Goal: Task Accomplishment & Management: Manage account settings

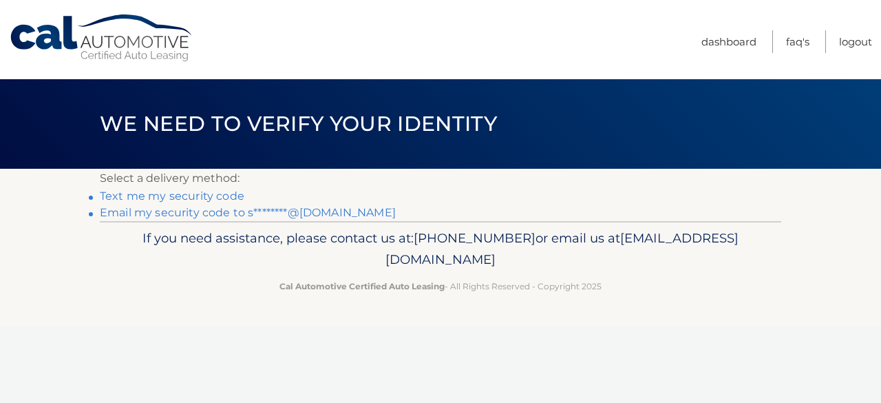
click at [215, 197] on link "Text me my security code" at bounding box center [172, 195] width 145 height 13
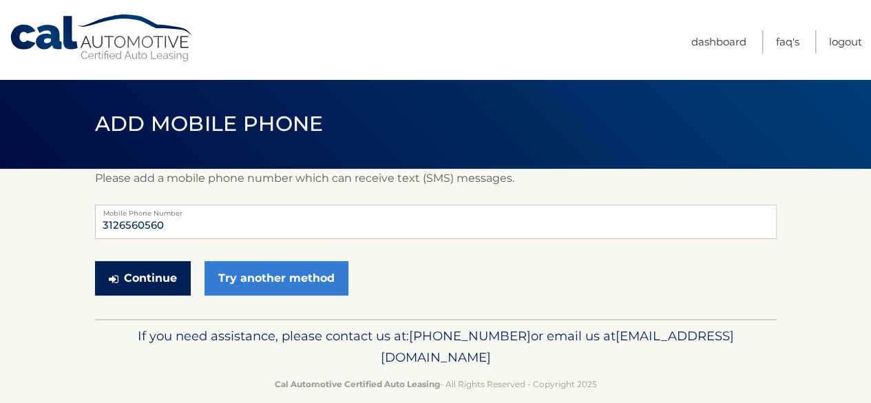
click at [178, 270] on button "Continue" at bounding box center [143, 278] width 96 height 34
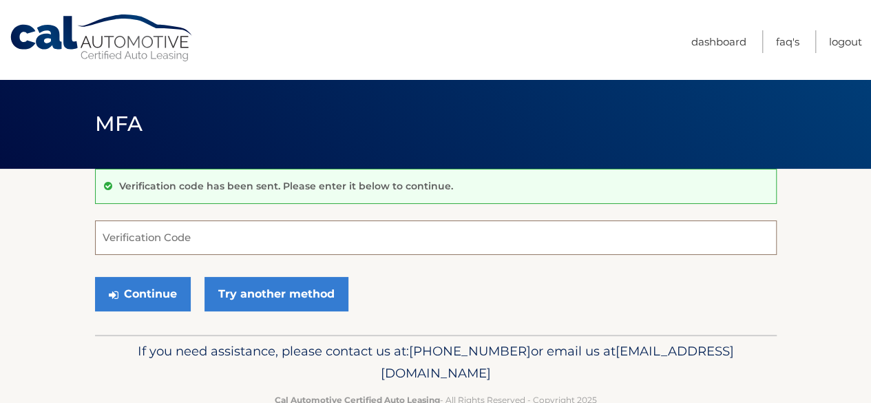
click at [387, 242] on input "Verification Code" at bounding box center [436, 237] width 682 height 34
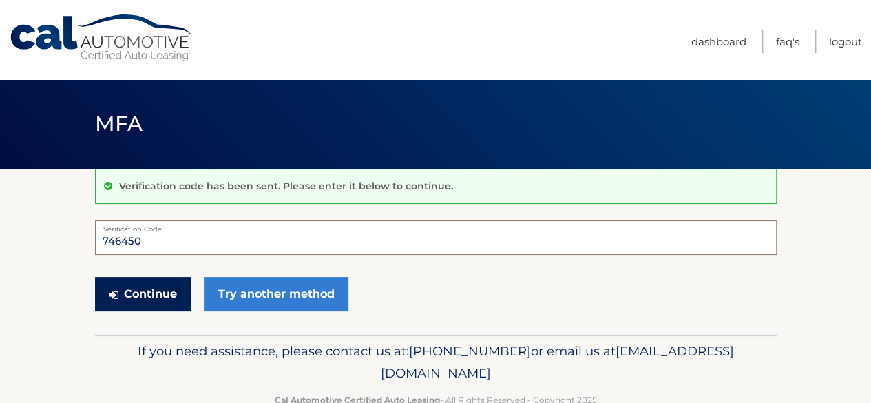
type input "746450"
click at [173, 280] on button "Continue" at bounding box center [143, 294] width 96 height 34
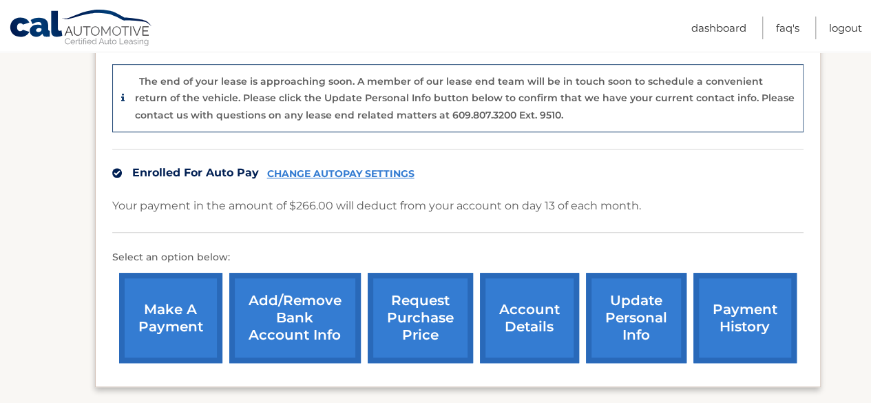
scroll to position [331, 0]
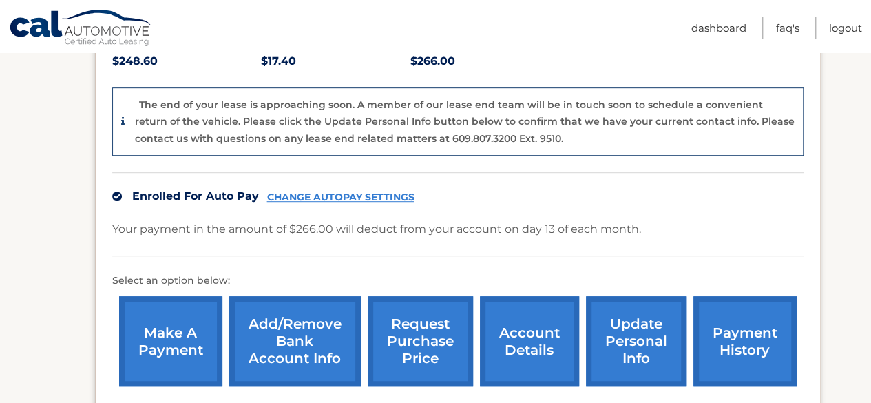
click at [516, 325] on link "account details" at bounding box center [529, 341] width 99 height 90
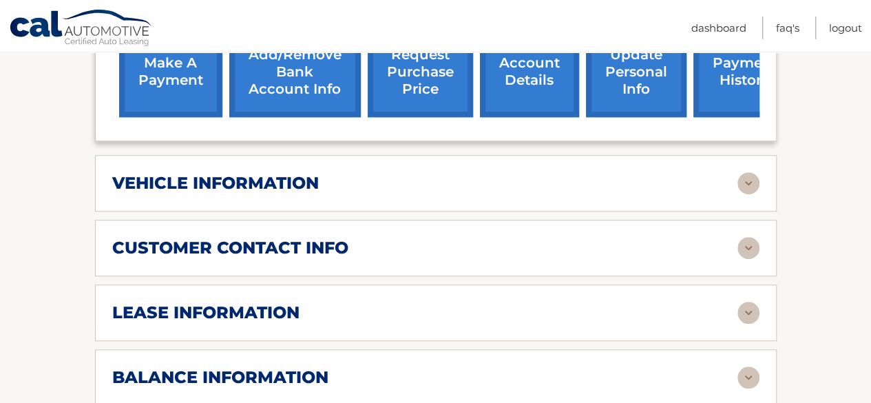
scroll to position [534, 0]
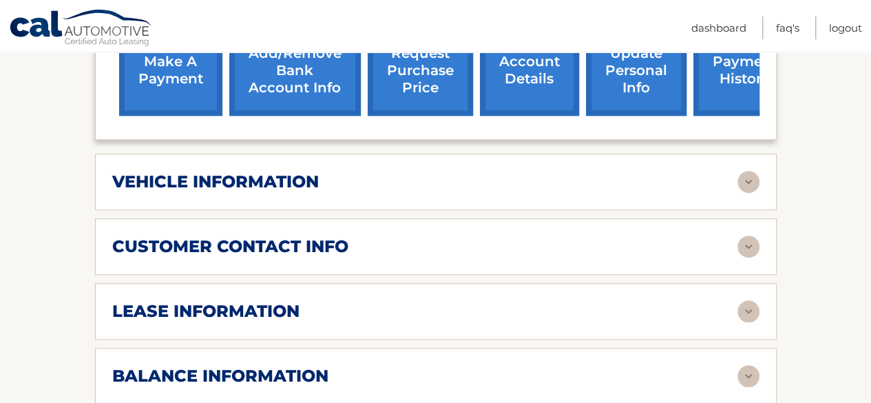
click at [745, 171] on img at bounding box center [748, 182] width 22 height 22
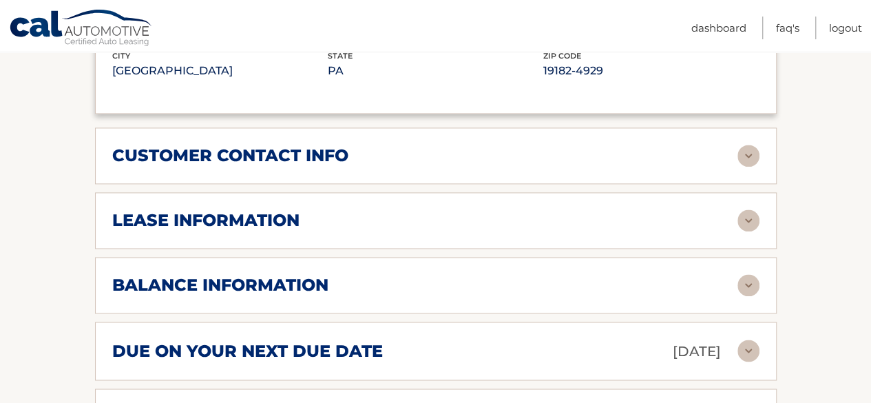
scroll to position [976, 0]
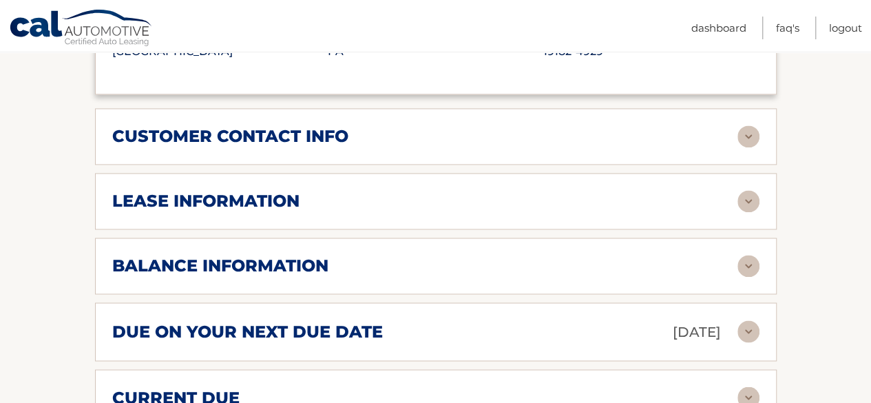
click at [749, 190] on img at bounding box center [748, 201] width 22 height 22
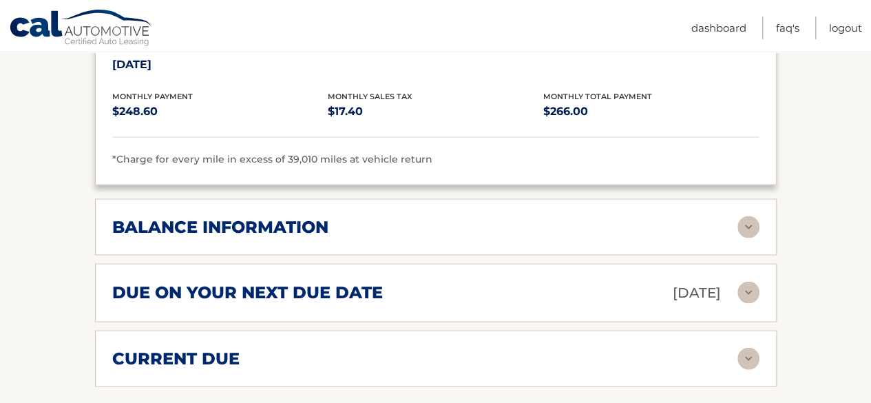
scroll to position [1288, 0]
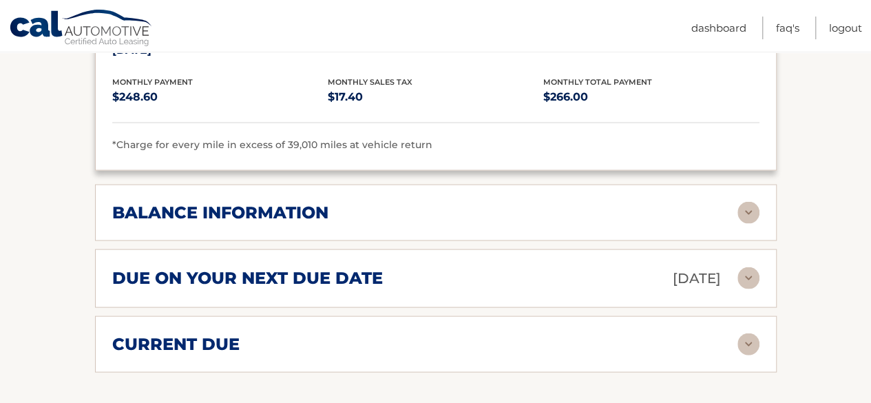
click at [749, 201] on img at bounding box center [748, 212] width 22 height 22
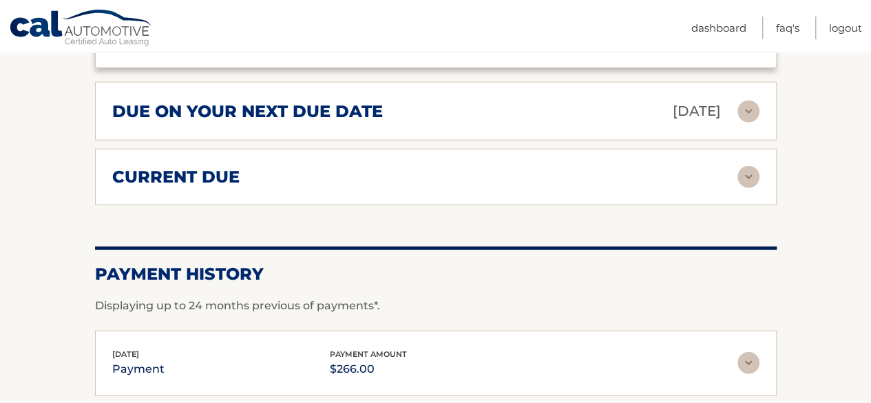
scroll to position [1602, 0]
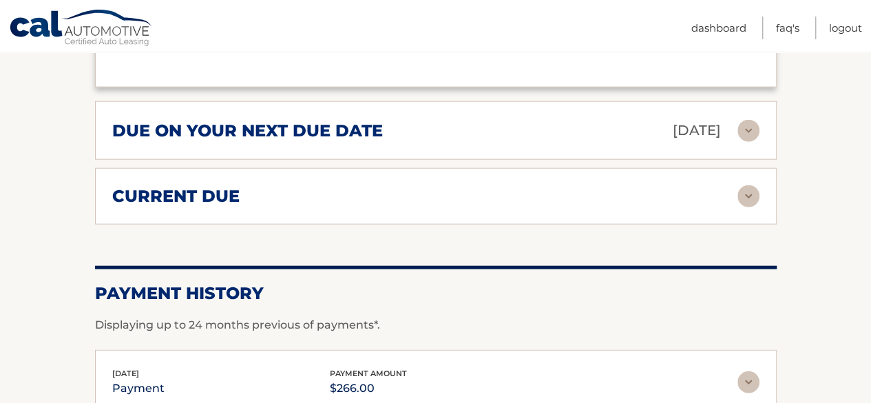
click at [749, 185] on img at bounding box center [748, 196] width 22 height 22
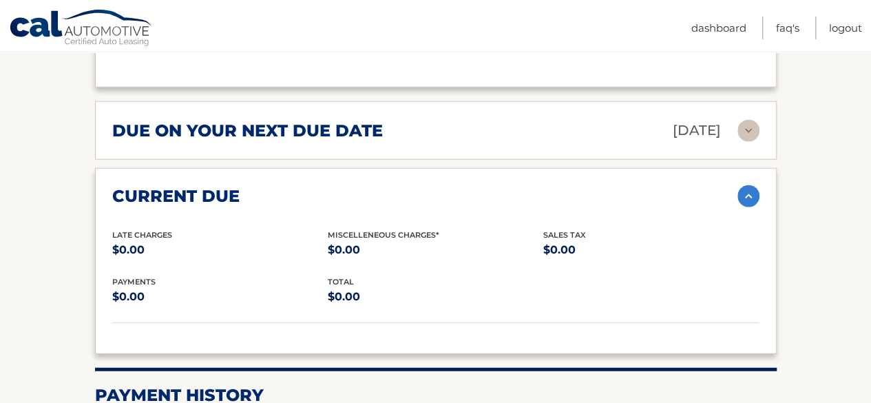
click at [749, 185] on img at bounding box center [748, 196] width 22 height 22
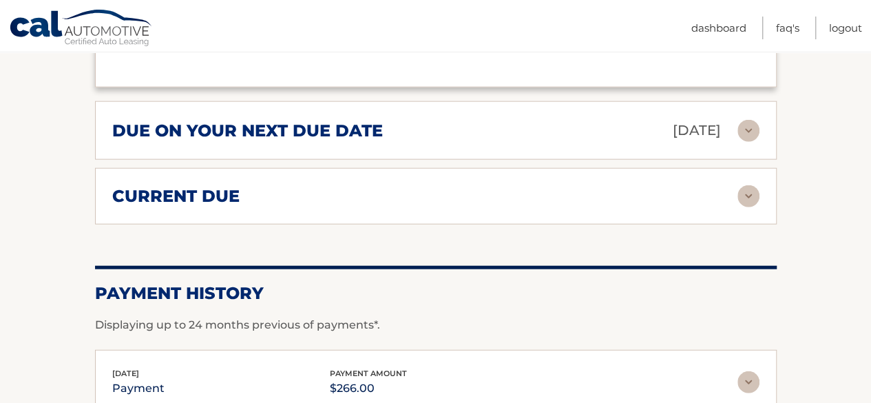
click at [749, 120] on img at bounding box center [748, 131] width 22 height 22
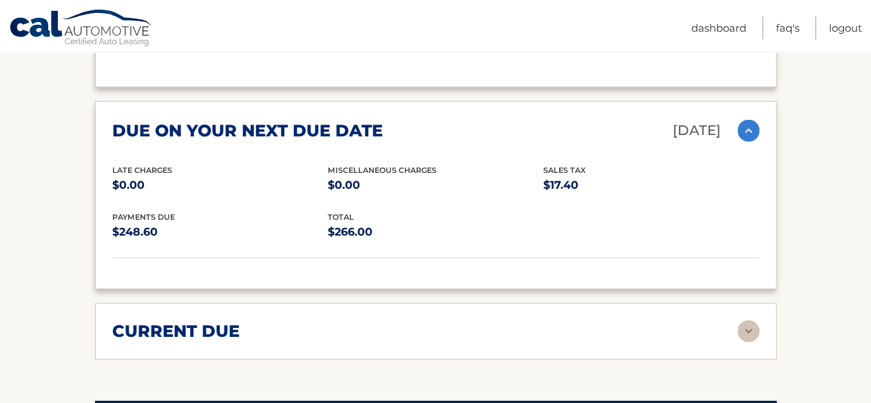
click at [749, 120] on img at bounding box center [748, 131] width 22 height 22
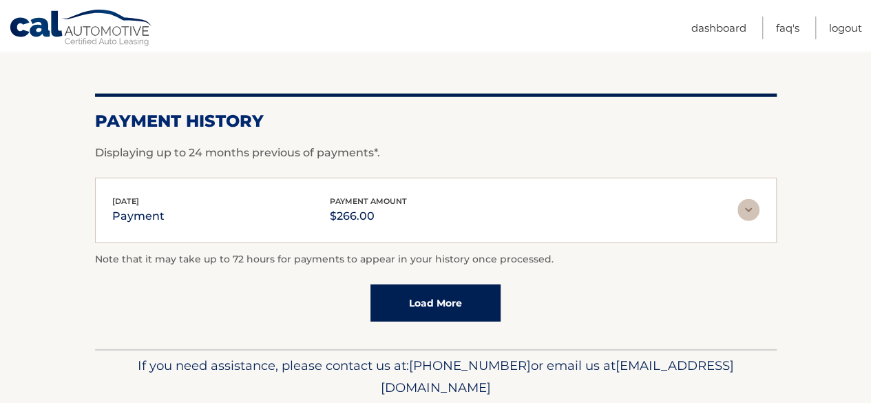
scroll to position [1777, 0]
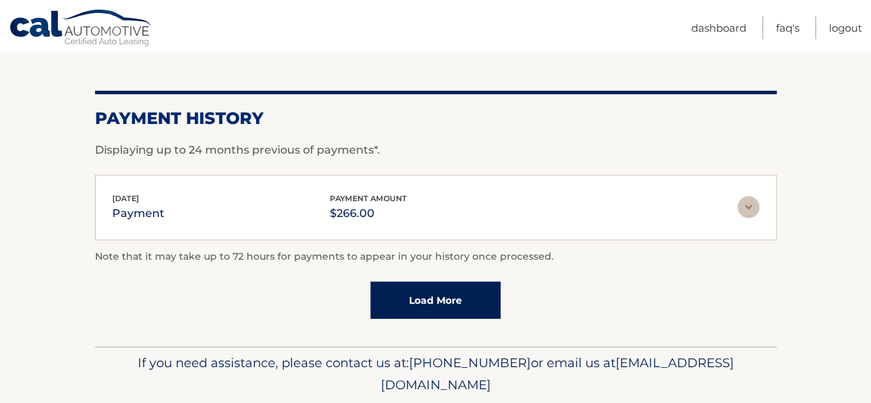
click at [459, 282] on link "Load More" at bounding box center [435, 300] width 130 height 37
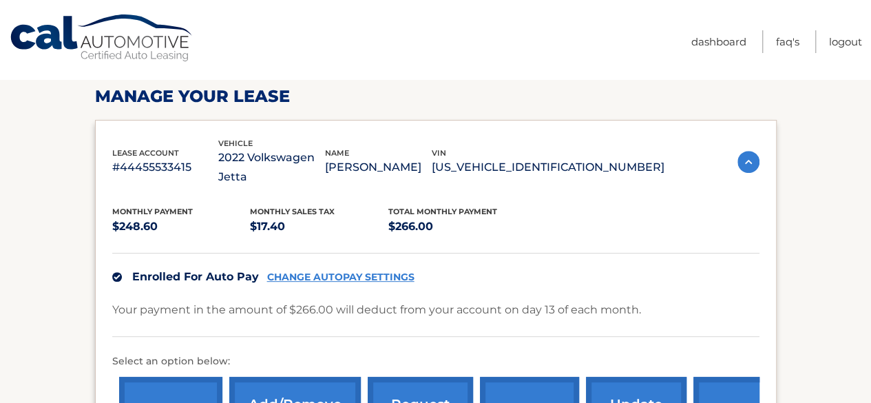
scroll to position [0, 0]
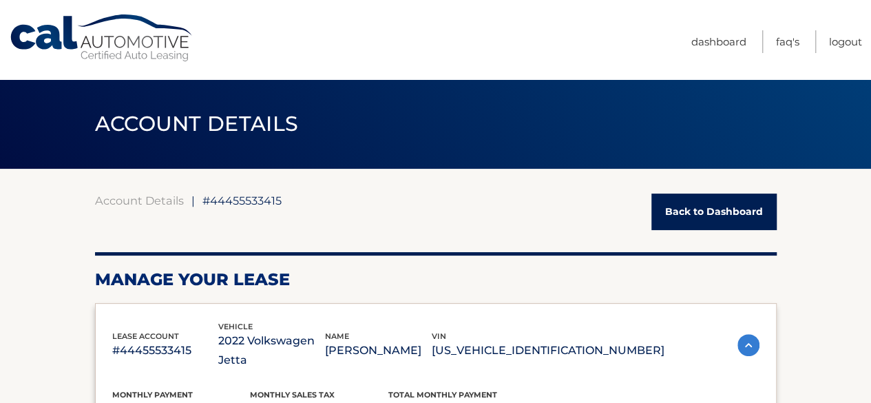
click at [718, 213] on link "Back to Dashboard" at bounding box center [713, 211] width 125 height 36
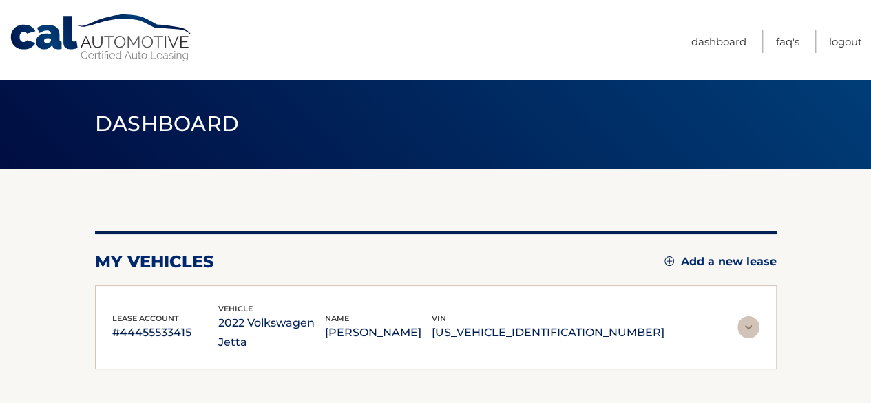
click at [851, 143] on div "Dashboard" at bounding box center [435, 124] width 871 height 90
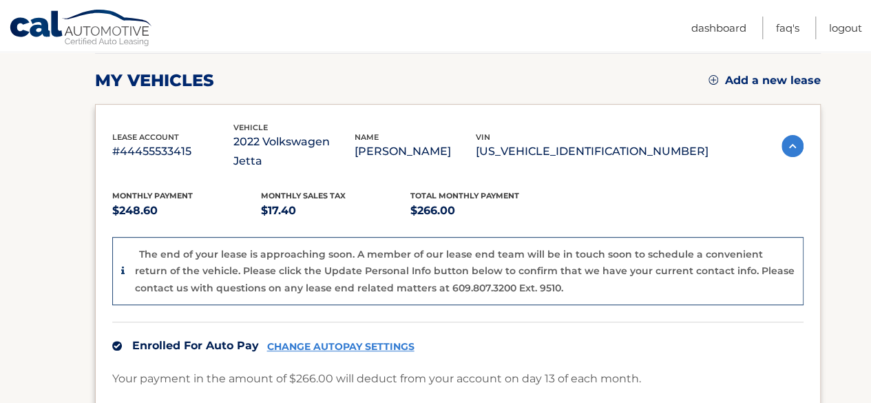
scroll to position [182, 0]
click at [838, 30] on link "Logout" at bounding box center [845, 28] width 33 height 23
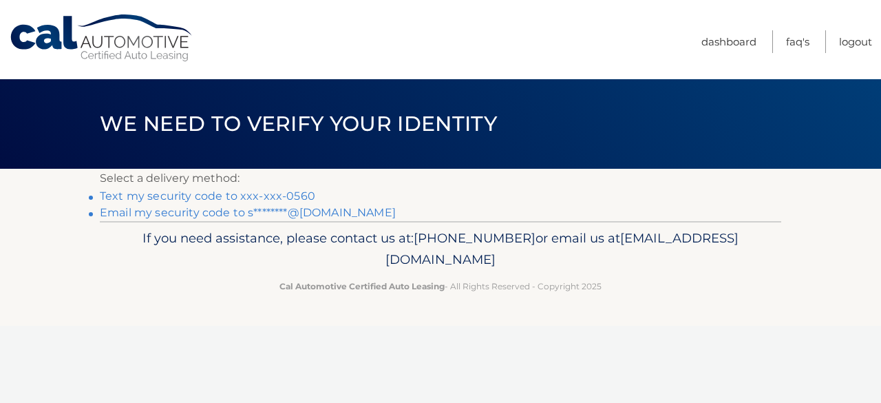
click at [285, 198] on link "Text my security code to xxx-xxx-0560" at bounding box center [208, 195] width 216 height 13
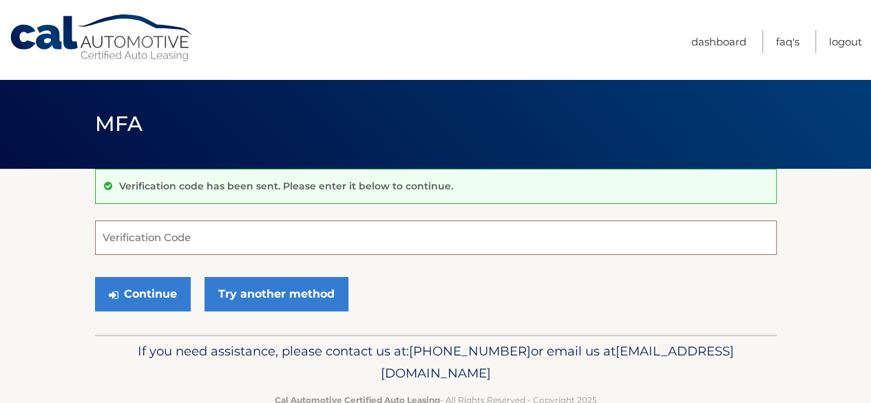
click at [270, 231] on input "Verification Code" at bounding box center [436, 237] width 682 height 34
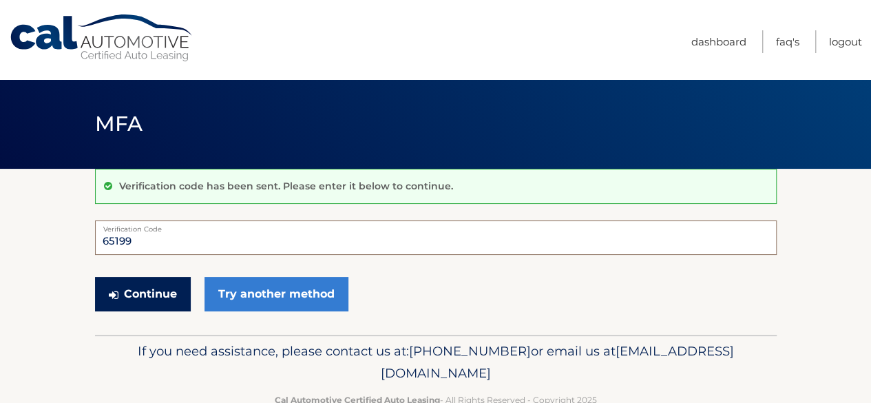
type input "65199"
click at [154, 302] on button "Continue" at bounding box center [143, 294] width 96 height 34
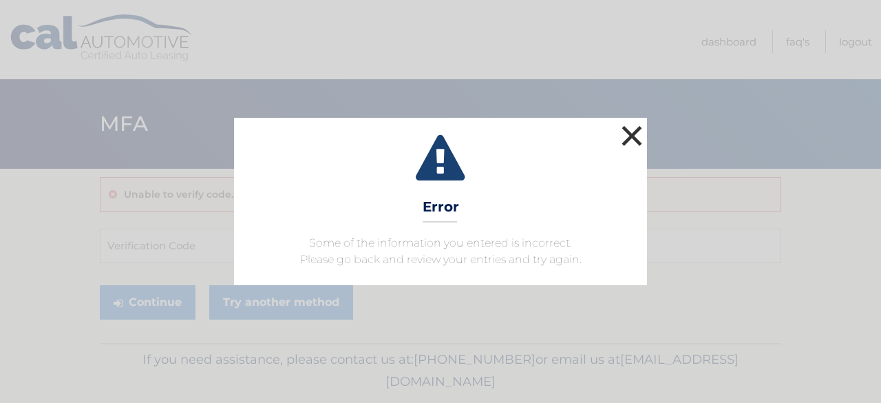
click at [634, 133] on button "×" at bounding box center [632, 136] width 28 height 28
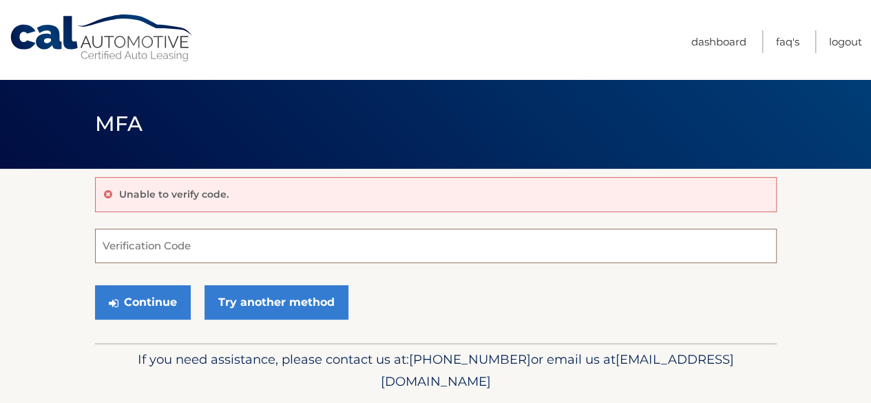
click at [251, 248] on input "Verification Code" at bounding box center [436, 246] width 682 height 34
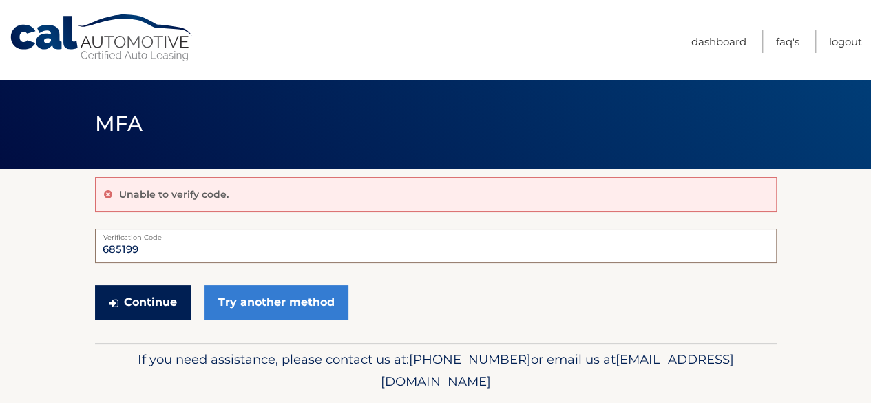
type input "685199"
click at [165, 300] on button "Continue" at bounding box center [143, 302] width 96 height 34
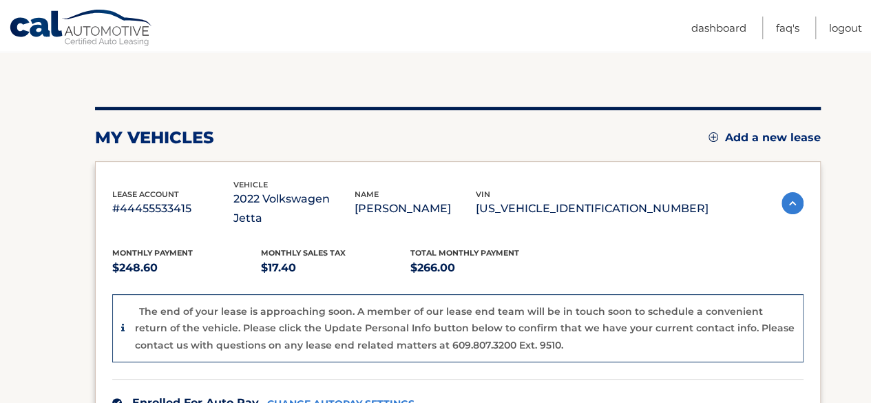
scroll to position [158, 0]
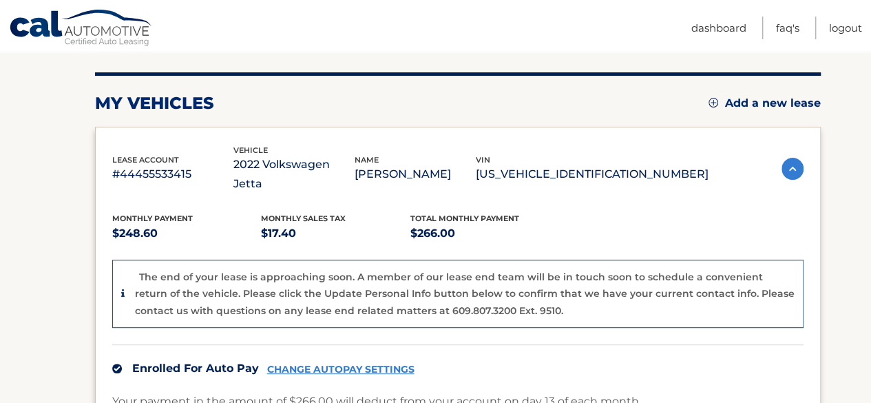
drag, startPoint x: 685, startPoint y: 166, endPoint x: 556, endPoint y: 173, distance: 129.6
click at [556, 173] on div "lease account #44455533415 vehicle 2022 Volkswagen Jetta name [PERSON_NAME] vin…" at bounding box center [410, 169] width 596 height 50
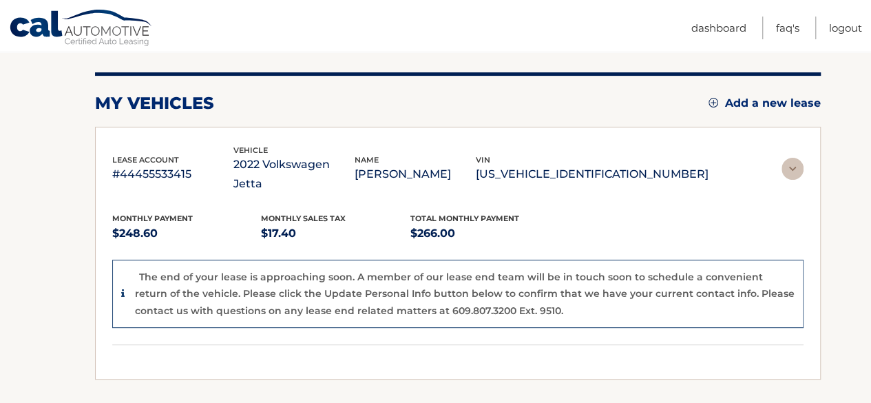
scroll to position [92, 0]
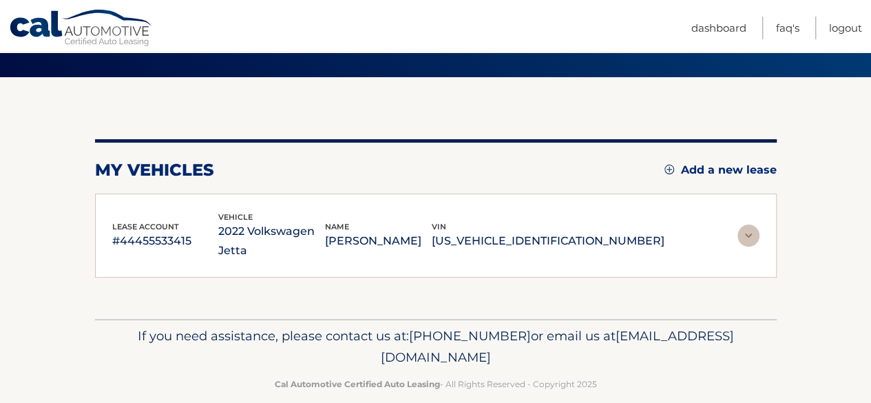
copy div "vin [US_VEHICLE_IDENTIFICATION_NUMBER]"
click at [616, 160] on div "my vehicles Add a new lease" at bounding box center [436, 170] width 682 height 21
click at [624, 292] on div "my vehicles Add a new lease lease account #44455533415 vehicle 2022 Volkswagen …" at bounding box center [436, 198] width 682 height 242
click at [755, 224] on img at bounding box center [748, 235] width 22 height 22
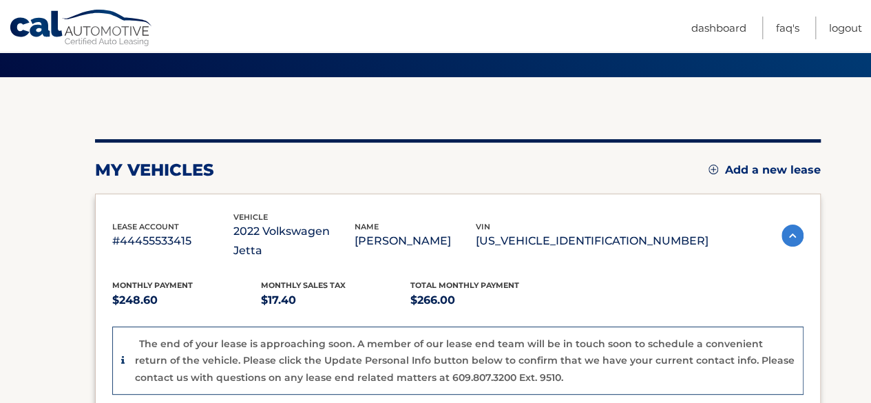
drag, startPoint x: 691, startPoint y: 225, endPoint x: 558, endPoint y: 235, distance: 133.9
click at [558, 235] on p "[US_VEHICLE_IDENTIFICATION_NUMBER]" at bounding box center [592, 240] width 233 height 19
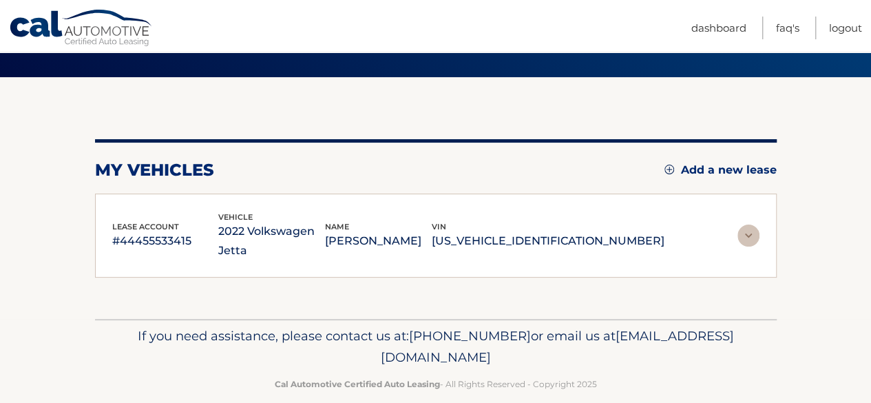
copy p "[US_VEHICLE_IDENTIFICATION_NUMBER]"
click at [840, 24] on link "Logout" at bounding box center [845, 28] width 33 height 23
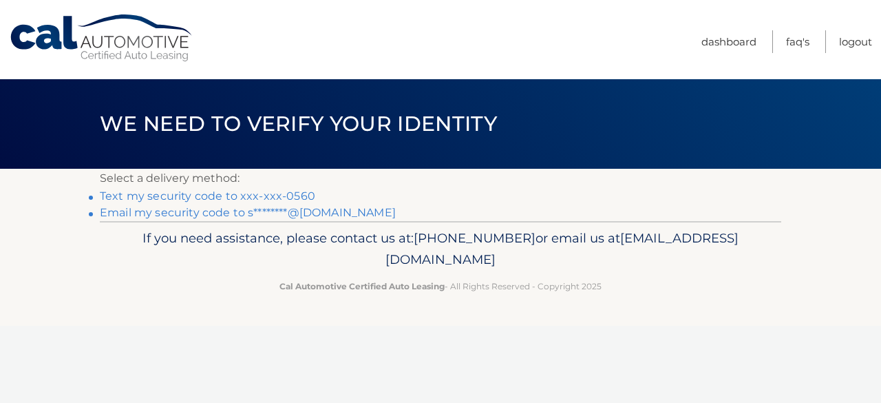
click at [289, 193] on link "Text my security code to xxx-xxx-0560" at bounding box center [208, 195] width 216 height 13
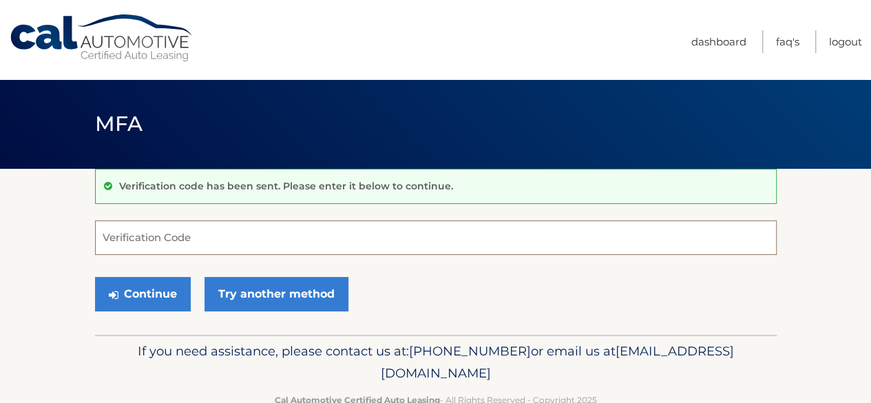
click at [249, 236] on input "Verification Code" at bounding box center [436, 237] width 682 height 34
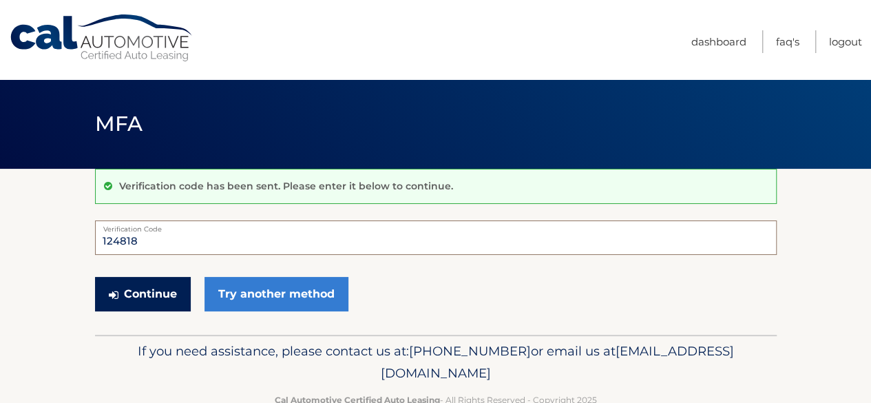
type input "124818"
click at [160, 304] on button "Continue" at bounding box center [143, 294] width 96 height 34
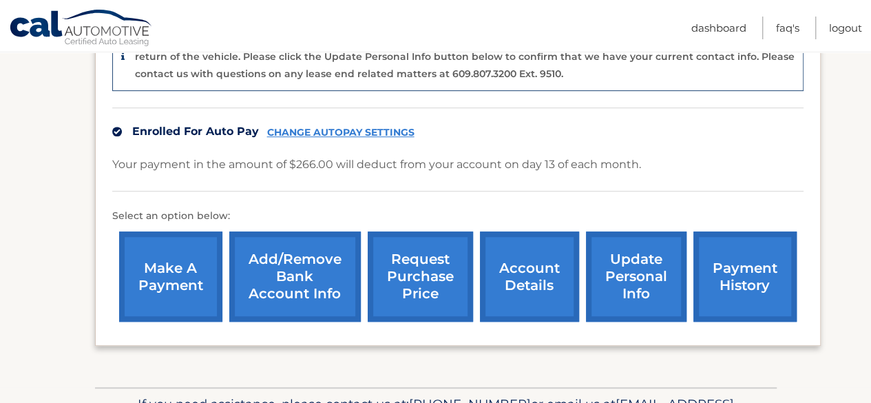
scroll to position [398, 0]
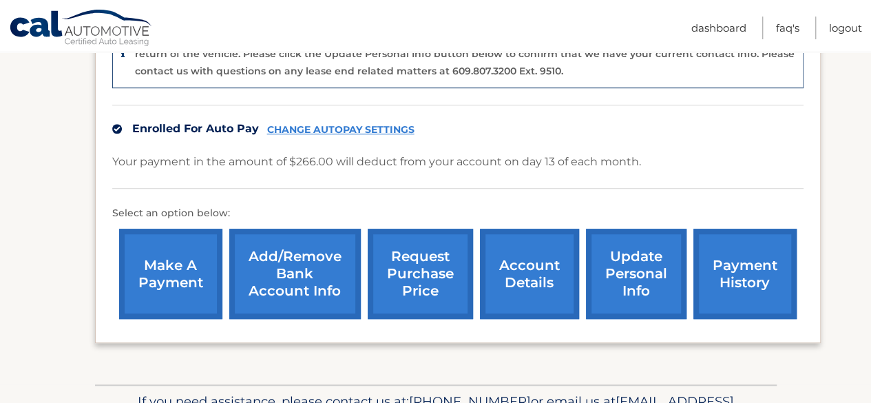
click at [526, 264] on link "account details" at bounding box center [529, 274] width 99 height 90
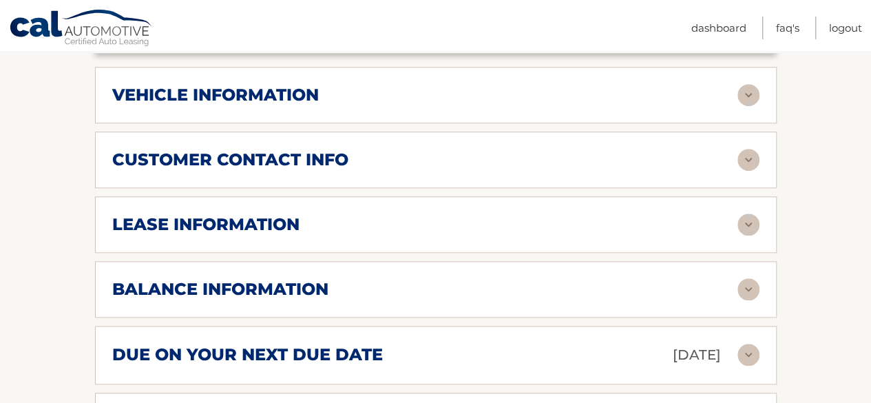
scroll to position [628, 0]
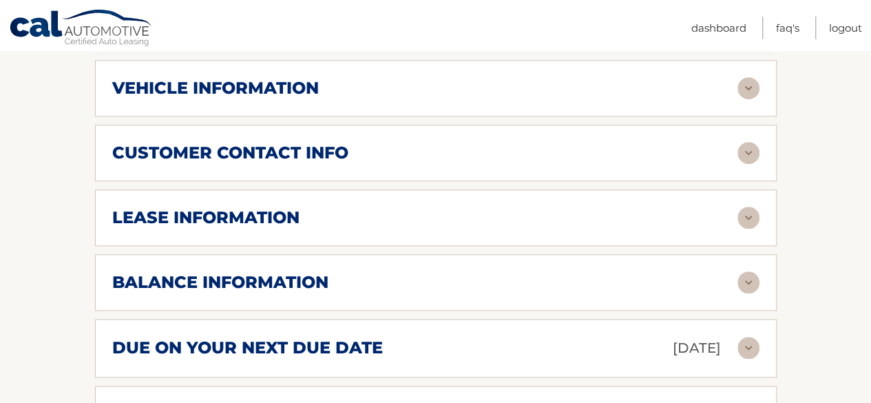
click at [745, 207] on img at bounding box center [748, 218] width 22 height 22
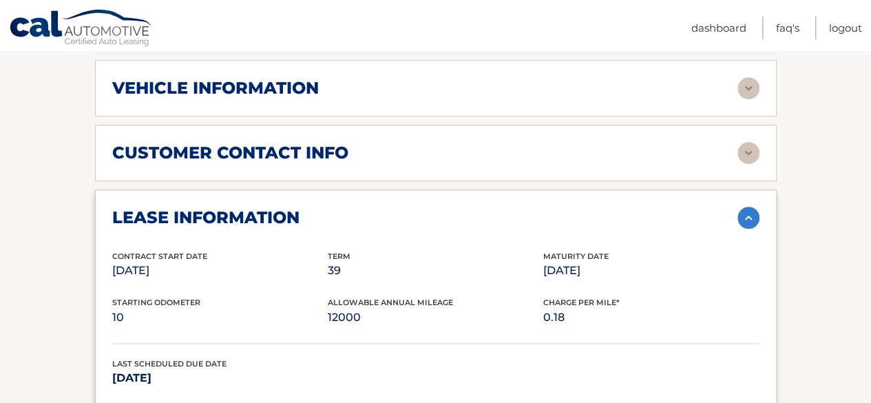
click at [744, 207] on img at bounding box center [748, 218] width 22 height 22
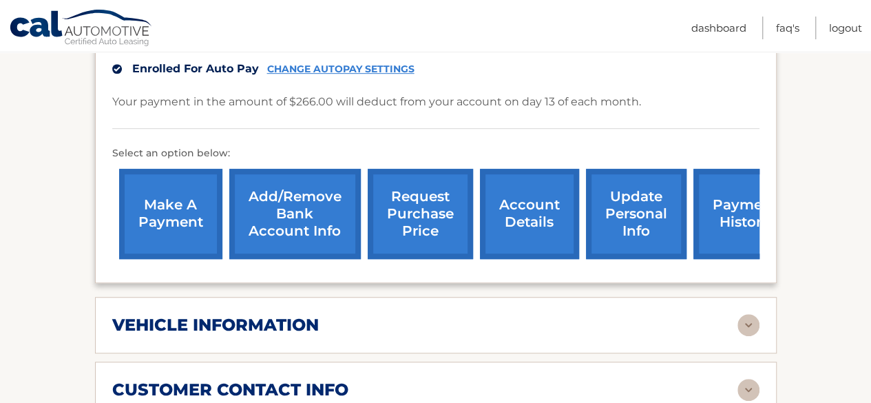
scroll to position [365, 0]
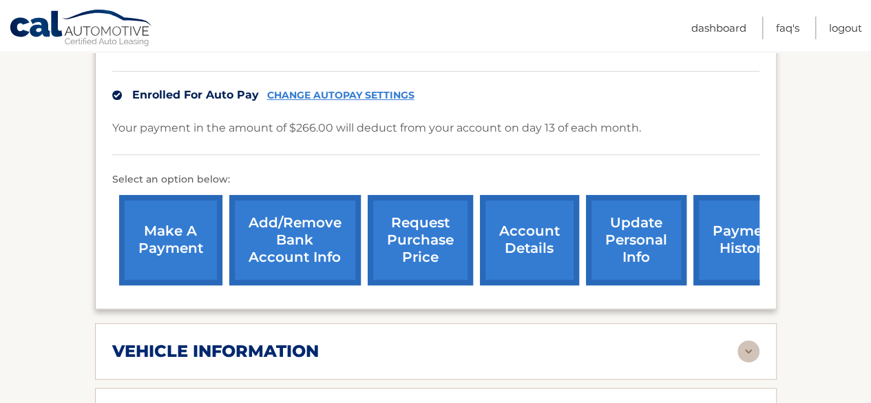
drag, startPoint x: 870, startPoint y: 143, endPoint x: 877, endPoint y: 242, distance: 99.4
click at [787, 23] on link "FAQ's" at bounding box center [787, 28] width 23 height 23
